Goal: Transaction & Acquisition: Purchase product/service

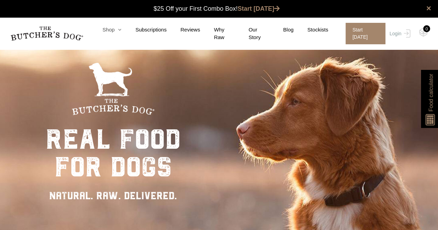
click at [113, 34] on link "Shop" at bounding box center [105, 30] width 33 height 8
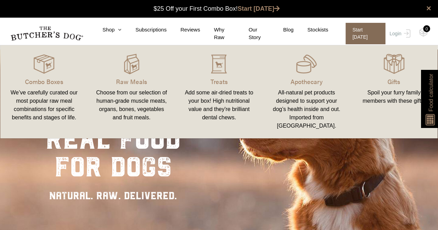
click at [368, 31] on span "Start [DATE]" at bounding box center [366, 33] width 40 height 21
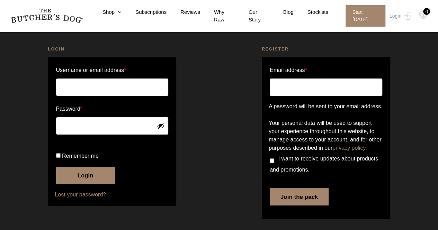
scroll to position [46, 0]
click at [109, 11] on link "Shop" at bounding box center [105, 12] width 33 height 8
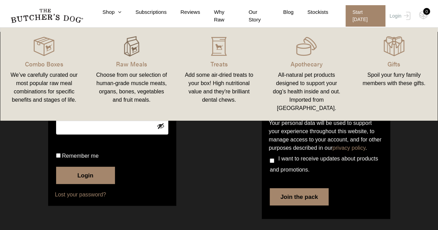
click at [130, 54] on img at bounding box center [131, 46] width 21 height 21
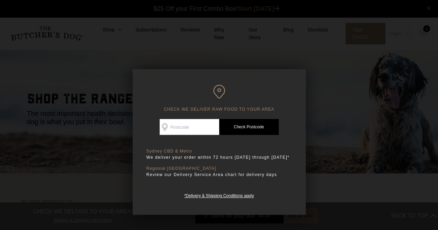
click at [190, 126] on input "Check Availability At" at bounding box center [190, 127] width 60 height 16
type input "2612"
click at [258, 128] on link "Check Postcode" at bounding box center [249, 127] width 60 height 16
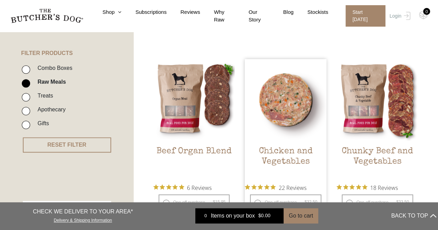
scroll to position [139, 0]
